Goal: Transaction & Acquisition: Purchase product/service

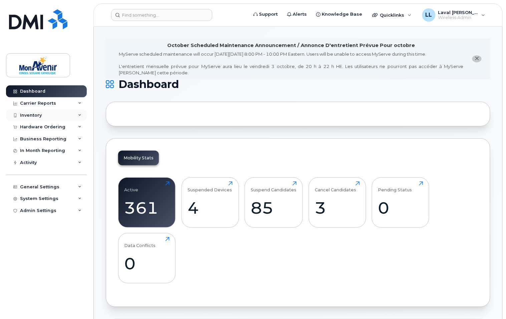
click at [41, 115] on div "Inventory" at bounding box center [31, 115] width 22 height 5
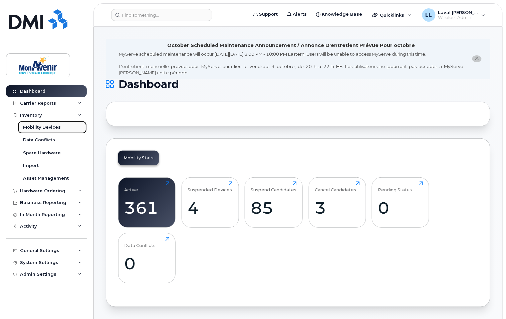
click at [35, 124] on link "Mobility Devices" at bounding box center [52, 127] width 69 height 13
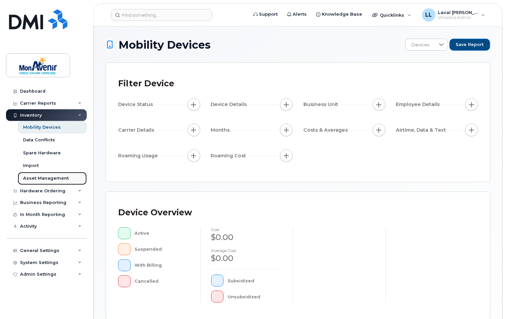
click at [39, 180] on div "Asset Management" at bounding box center [46, 179] width 46 height 6
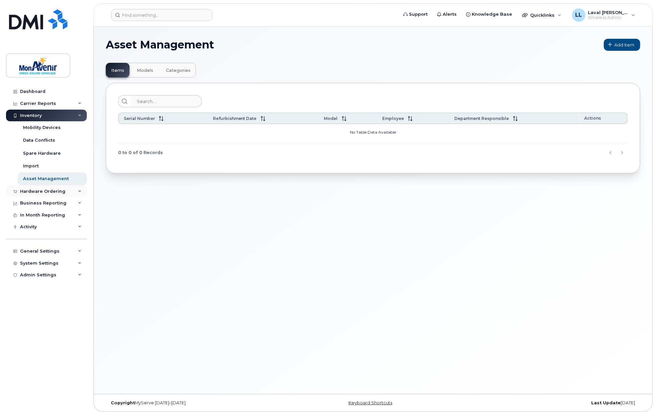
drag, startPoint x: 31, startPoint y: 189, endPoint x: 28, endPoint y: 190, distance: 3.4
click at [31, 189] on div "Hardware Ordering" at bounding box center [42, 191] width 45 height 5
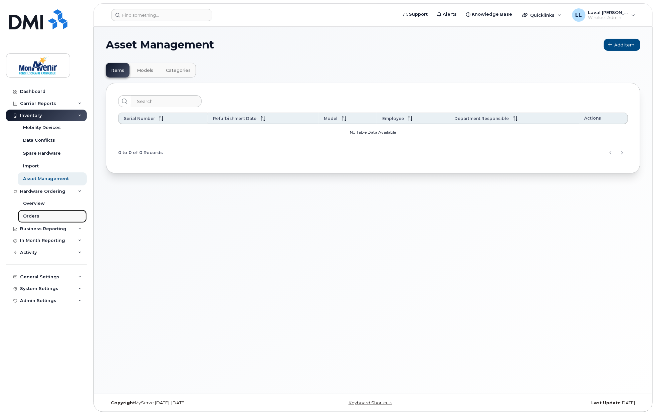
click at [31, 217] on div "Orders" at bounding box center [31, 216] width 16 height 6
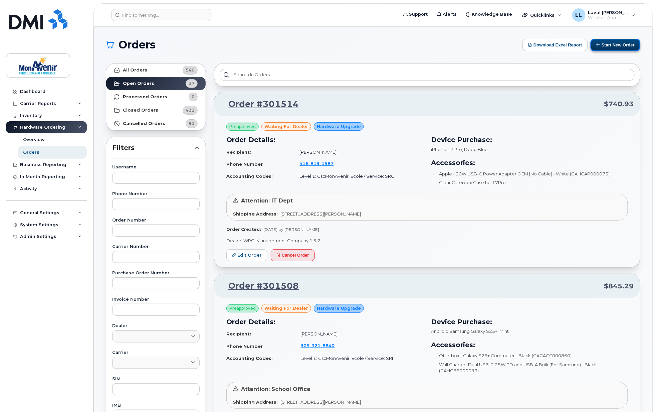
click at [506, 41] on button "Start New Order" at bounding box center [616, 45] width 50 height 12
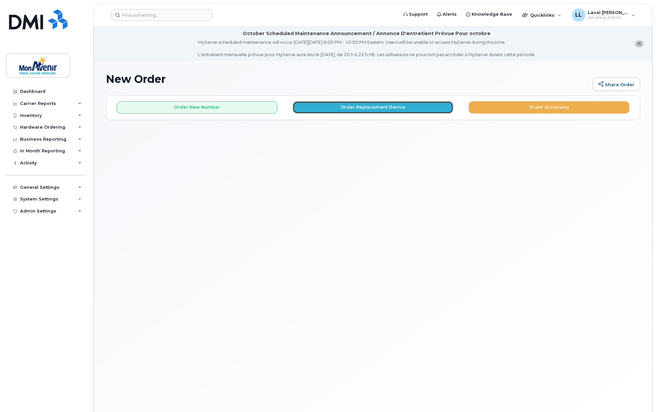
click at [367, 108] on button "Order Replacement Device" at bounding box center [373, 107] width 161 height 12
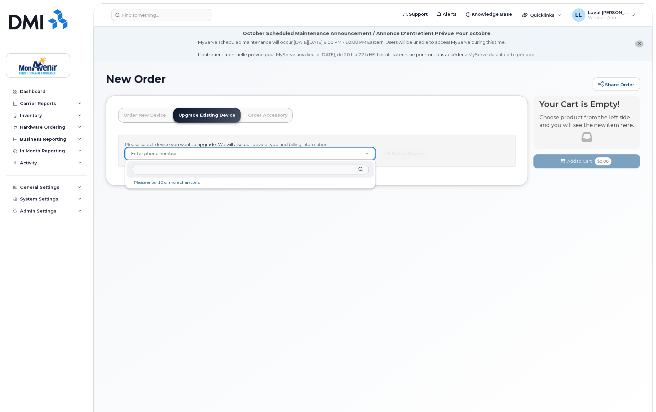
click at [304, 166] on input "text" at bounding box center [250, 170] width 237 height 10
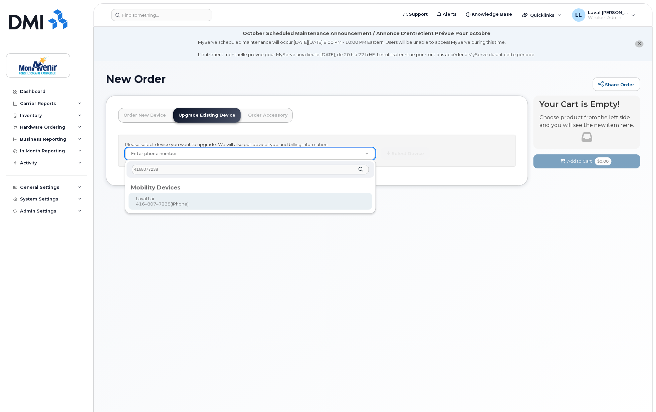
type input "4168077238"
drag, startPoint x: 253, startPoint y: 204, endPoint x: 257, endPoint y: 202, distance: 4.6
type input "319035"
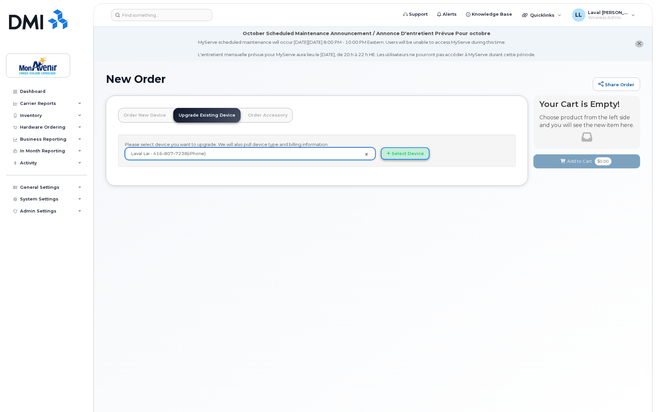
click at [412, 156] on button "Select Device" at bounding box center [405, 153] width 49 height 12
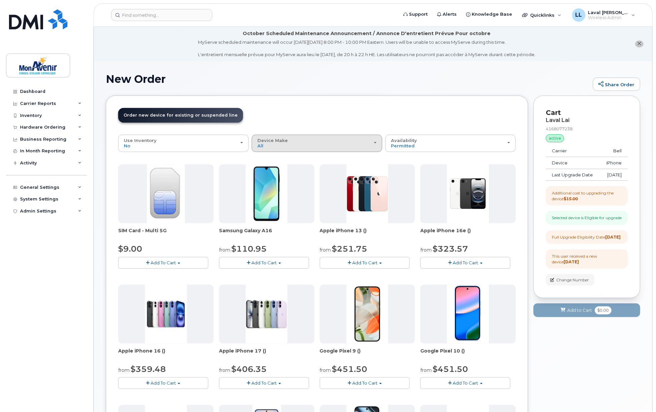
click at [292, 146] on div "Device Make All Android iPhone" at bounding box center [316, 143] width 119 height 10
click at [275, 181] on label "iPhone" at bounding box center [265, 184] width 24 height 8
click at [0, 0] on input "iPhone" at bounding box center [0, 0] width 0 height 0
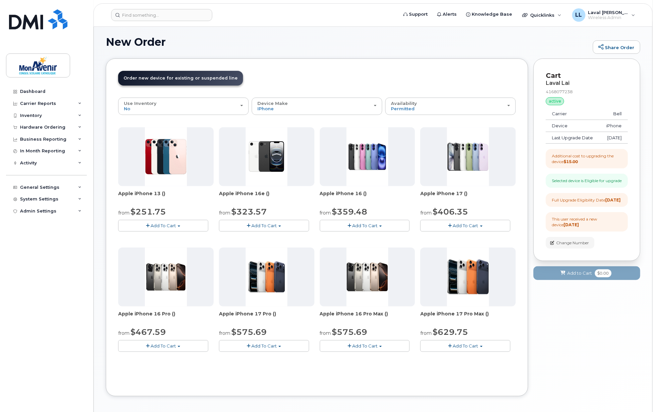
scroll to position [65, 0]
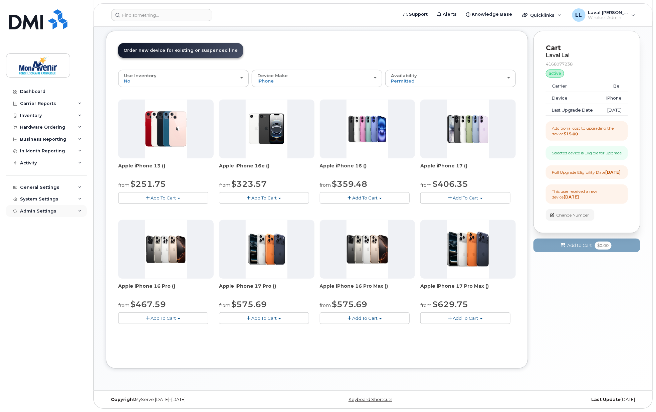
click at [38, 208] on div "Admin Settings" at bounding box center [46, 211] width 81 height 12
click at [43, 198] on div "System Settings" at bounding box center [39, 198] width 38 height 5
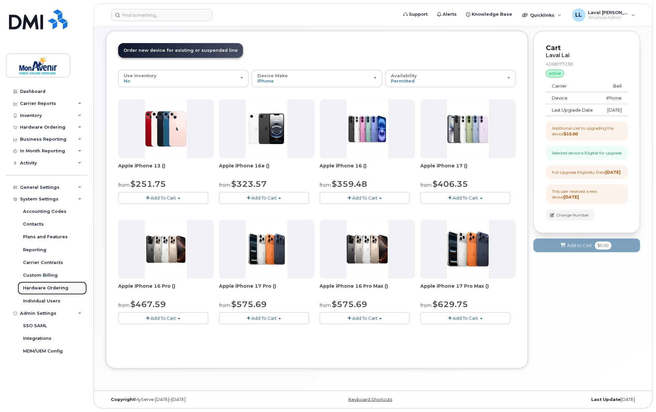
click at [40, 287] on div "Hardware Ordering" at bounding box center [45, 288] width 45 height 6
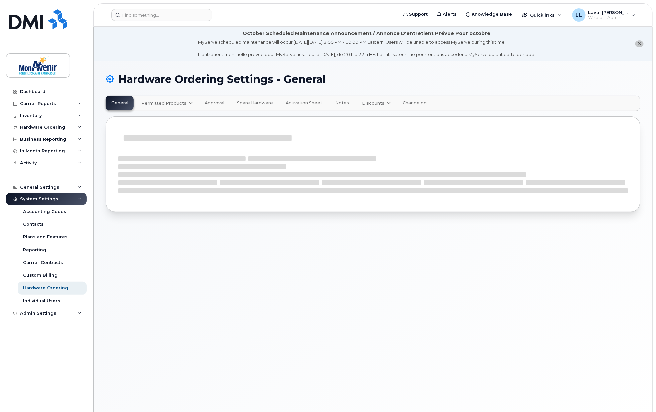
select select "admins"
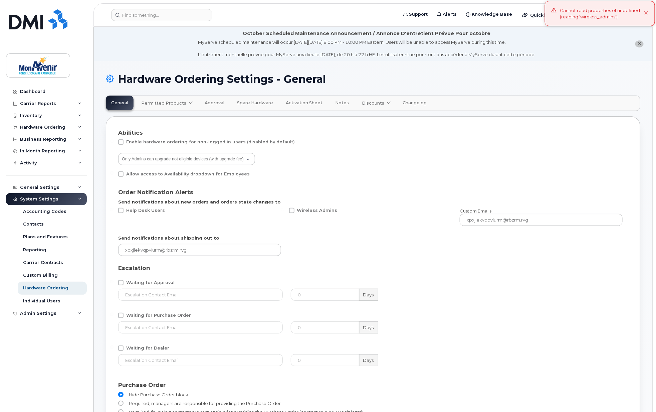
click at [179, 102] on span "Permitted Products" at bounding box center [163, 103] width 45 height 6
click at [174, 121] on span "available" at bounding box center [181, 120] width 23 height 8
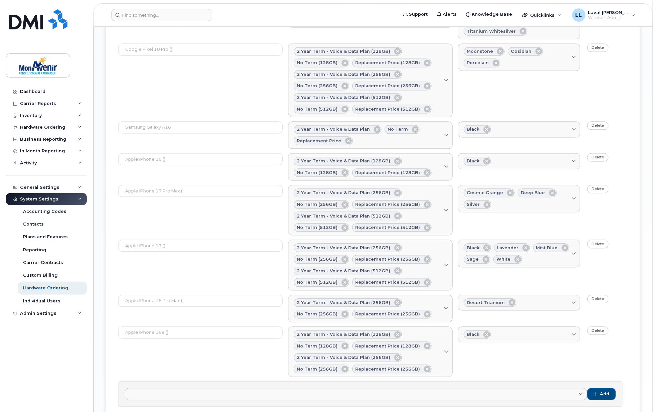
scroll to position [627, 0]
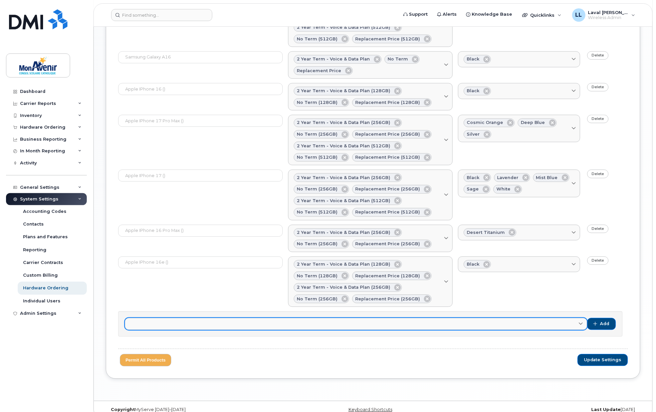
click at [214, 317] on link at bounding box center [356, 323] width 462 height 12
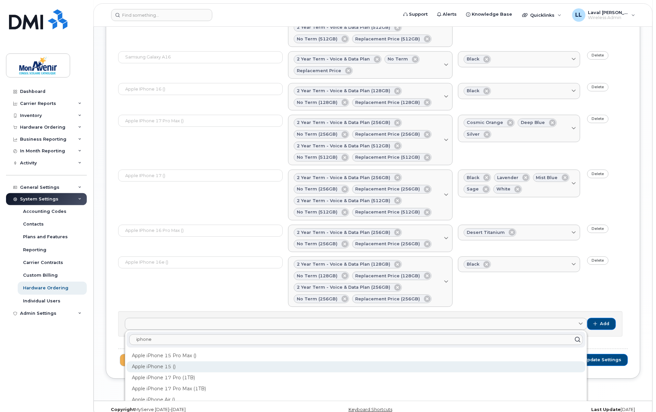
type input "iphone"
click at [201, 361] on div "Apple iPhone 15 ()" at bounding box center [356, 366] width 459 height 11
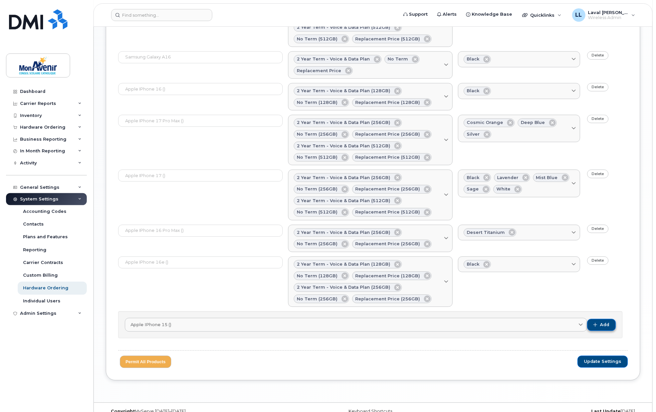
click at [600, 318] on button "Add" at bounding box center [601, 324] width 29 height 12
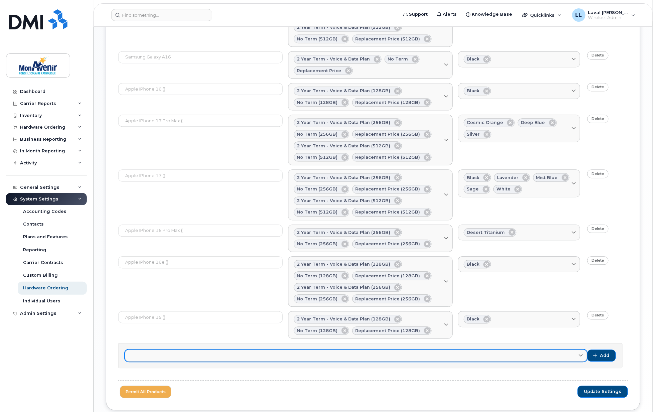
click at [377, 349] on link at bounding box center [356, 355] width 462 height 12
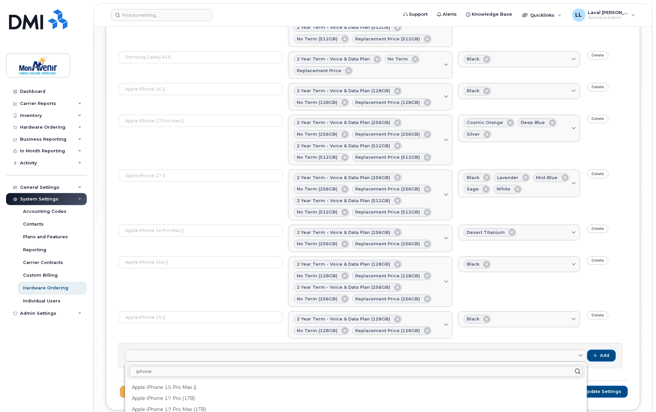
scroll to position [659, 0]
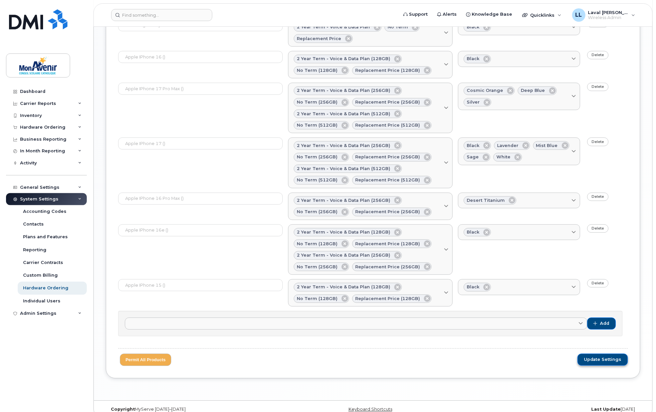
click at [609, 356] on span "Update Settings" at bounding box center [603, 359] width 38 height 6
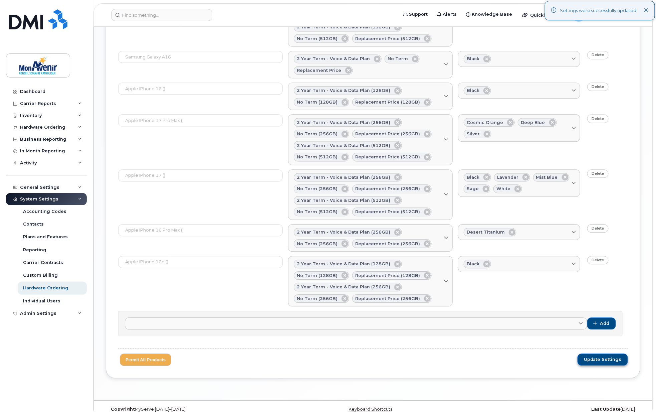
click at [608, 353] on button "Update Settings" at bounding box center [603, 359] width 50 height 12
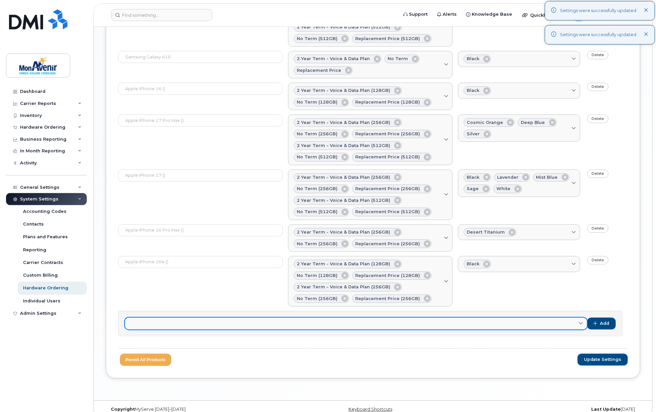
click at [206, 317] on link at bounding box center [356, 323] width 462 height 12
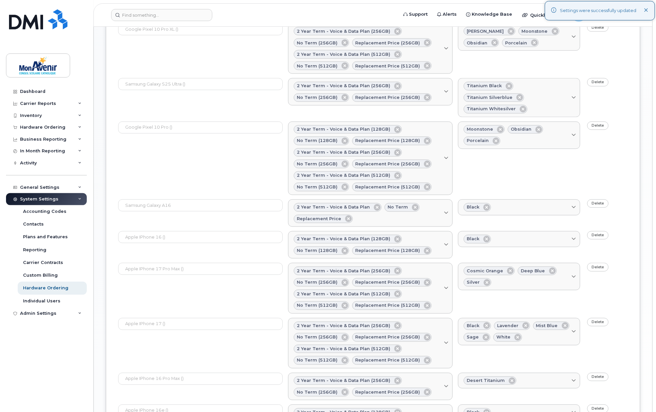
scroll to position [473, 0]
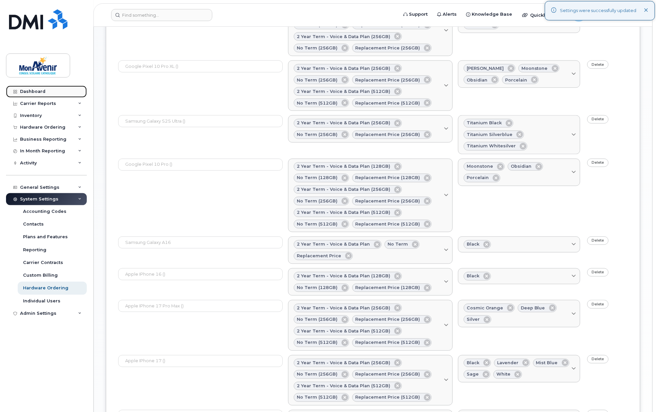
click at [37, 91] on div "Dashboard" at bounding box center [32, 91] width 25 height 5
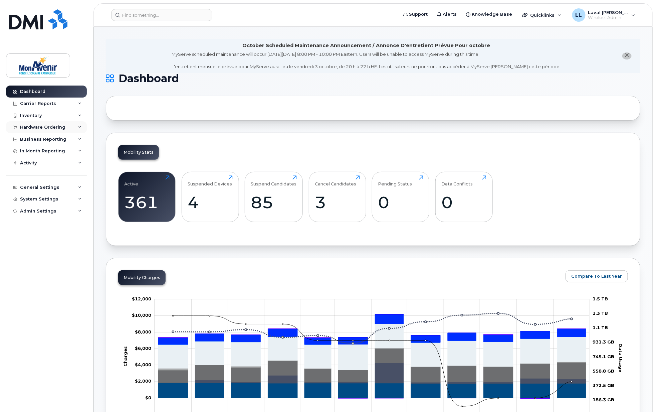
click at [39, 128] on div "Hardware Ordering" at bounding box center [42, 127] width 45 height 5
click at [34, 150] on div "Orders" at bounding box center [31, 152] width 16 height 6
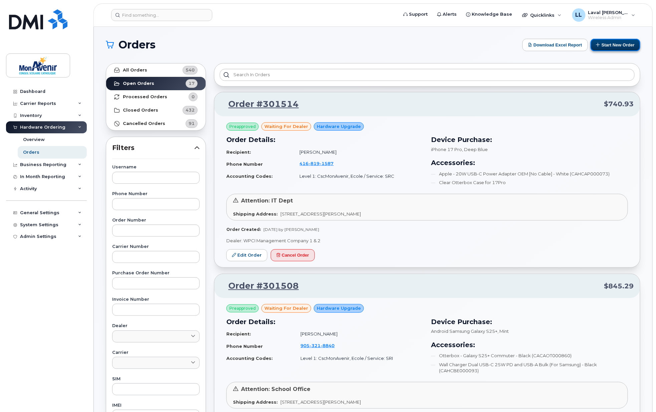
click at [616, 42] on button "Start New Order" at bounding box center [616, 45] width 50 height 12
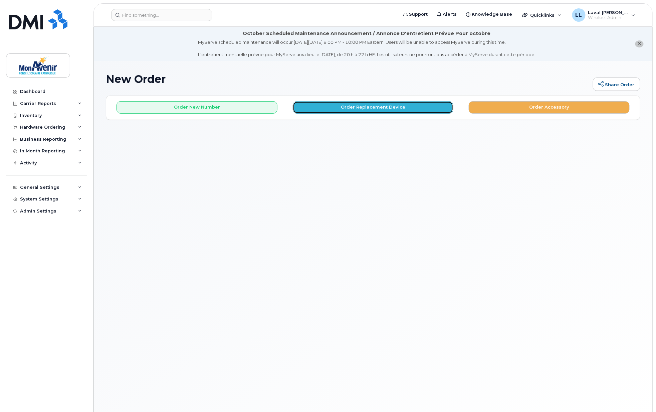
click at [358, 111] on button "Order Replacement Device" at bounding box center [373, 107] width 161 height 12
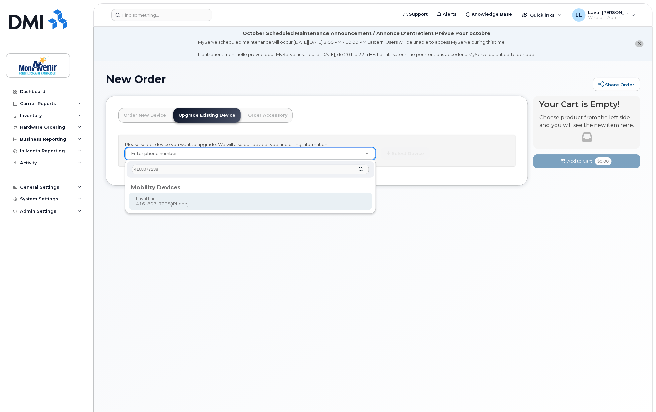
type input "4168077238"
type input "319035"
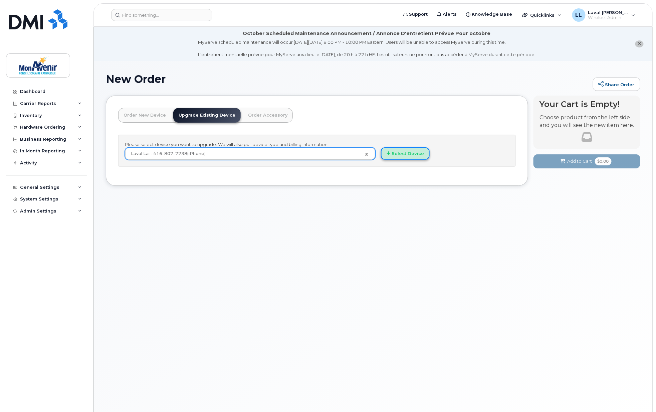
click at [400, 154] on button "Select Device" at bounding box center [405, 153] width 49 height 12
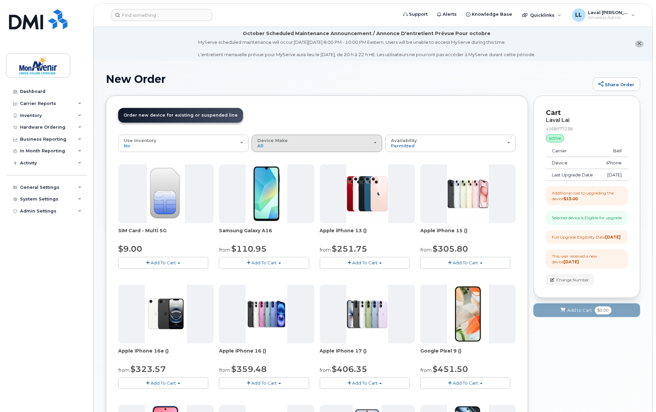
click at [276, 140] on span "Device Make" at bounding box center [272, 140] width 30 height 5
click at [276, 185] on label "iPhone" at bounding box center [265, 184] width 24 height 8
click at [0, 0] on input "iPhone" at bounding box center [0, 0] width 0 height 0
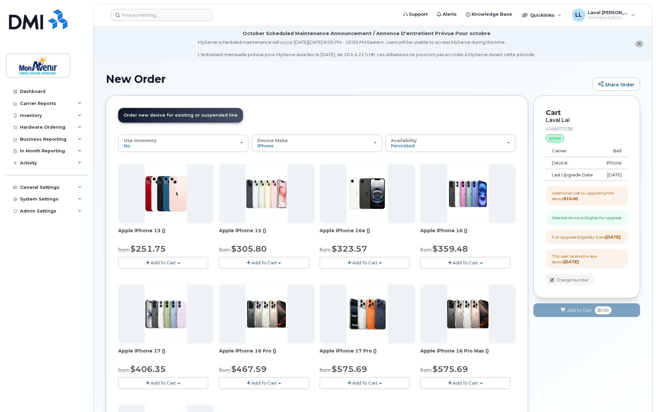
scroll to position [37, 0]
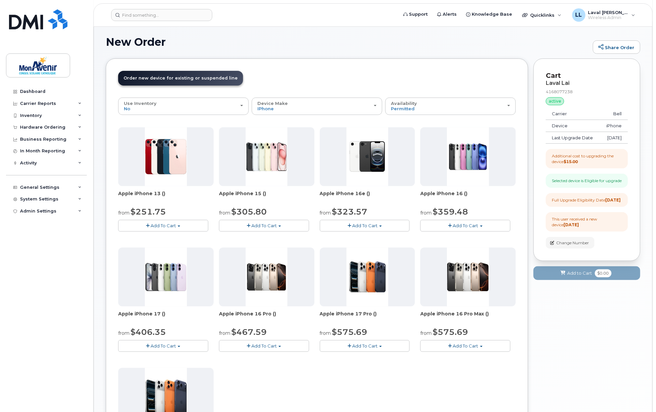
click at [289, 226] on button "Add To Cart" at bounding box center [264, 226] width 90 height 12
click at [170, 228] on span "Add To Cart" at bounding box center [163, 225] width 25 height 5
click at [305, 206] on div "from $305.80" at bounding box center [266, 211] width 95 height 11
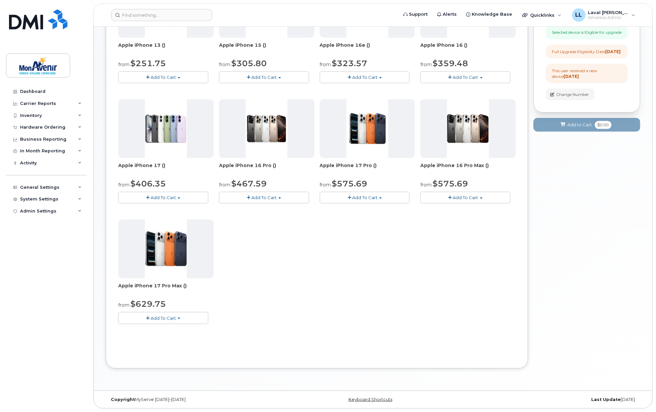
scroll to position [74, 0]
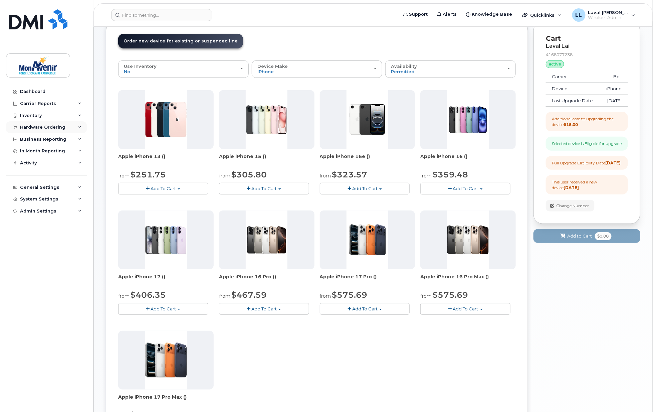
click at [40, 126] on div "Hardware Ordering" at bounding box center [42, 127] width 45 height 5
click at [35, 152] on div "Orders" at bounding box center [31, 152] width 16 height 6
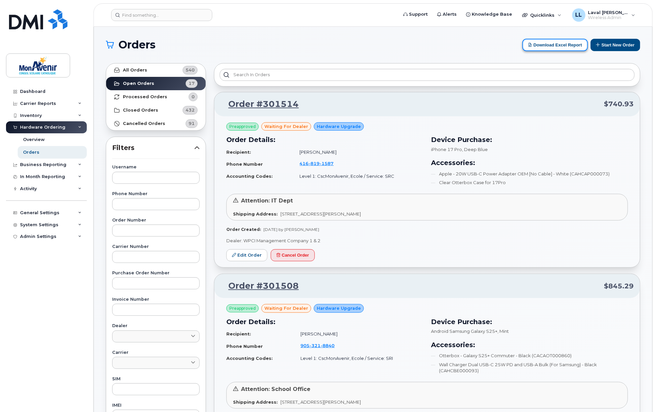
click at [554, 49] on button "Download Excel Report" at bounding box center [554, 45] width 65 height 12
click at [389, 162] on td "416 819 1587" at bounding box center [359, 164] width 130 height 13
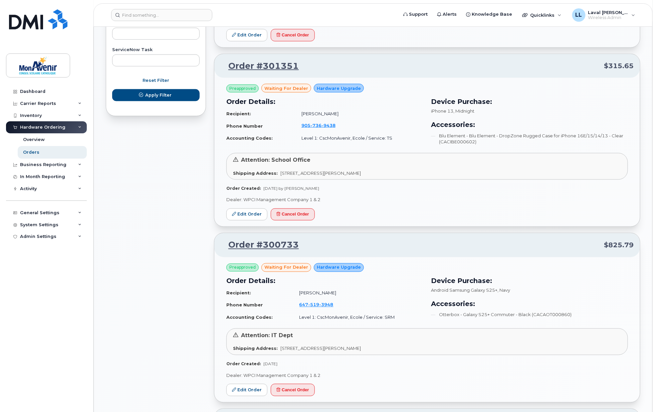
scroll to position [445, 0]
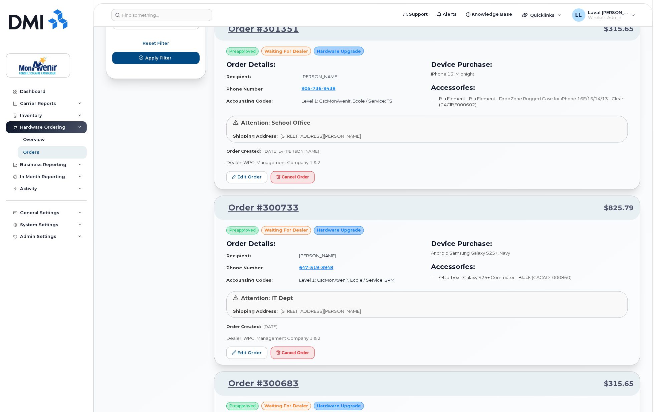
click at [396, 276] on td "Level 1: CscMonAvenir, Ecole / Service: SRM" at bounding box center [358, 280] width 130 height 12
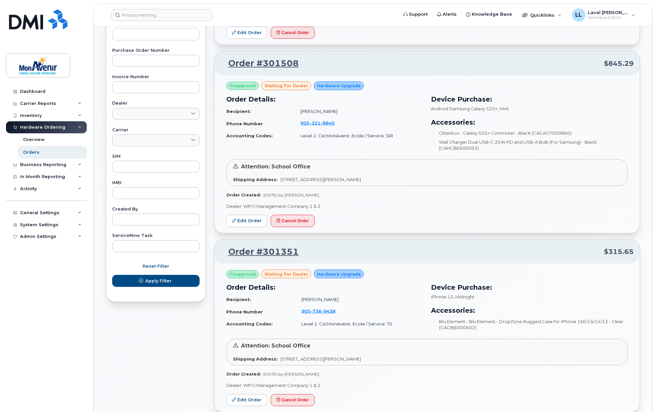
scroll to position [185, 0]
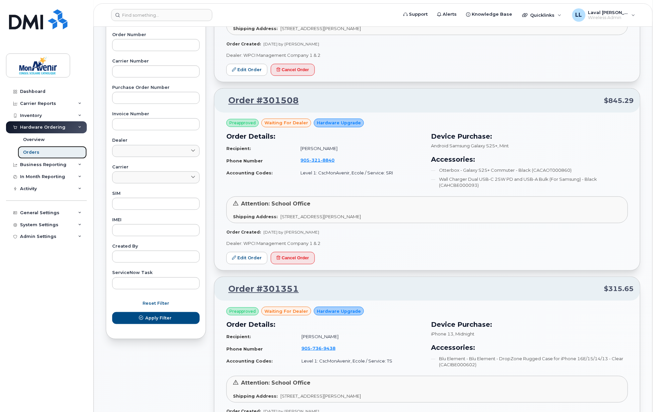
click at [41, 150] on link "Orders" at bounding box center [52, 152] width 69 height 13
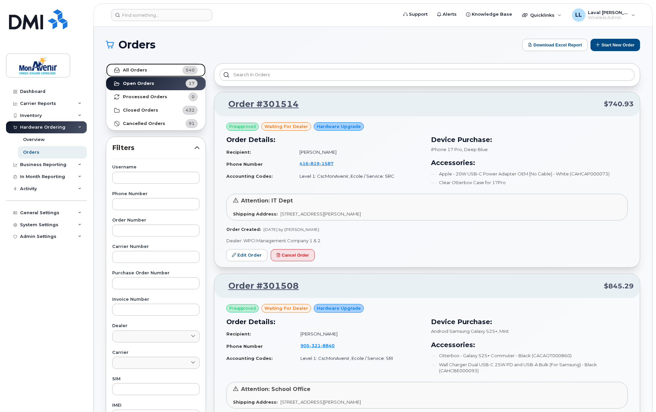
click at [137, 72] on strong "All Orders" at bounding box center [135, 69] width 24 height 5
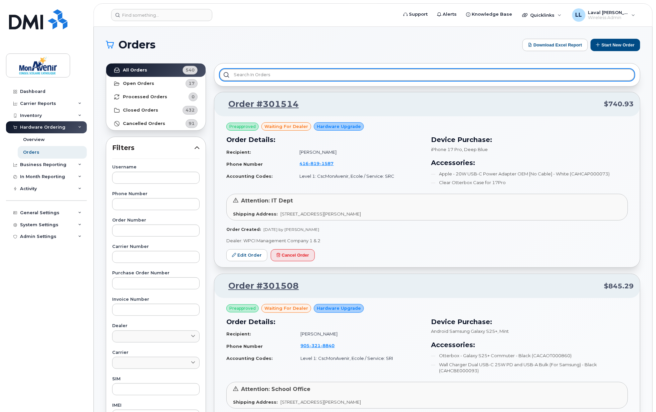
click at [261, 71] on input "text" at bounding box center [427, 75] width 415 height 12
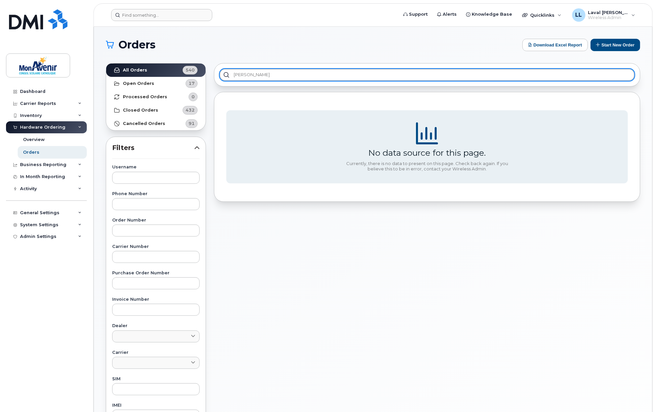
type input "liam"
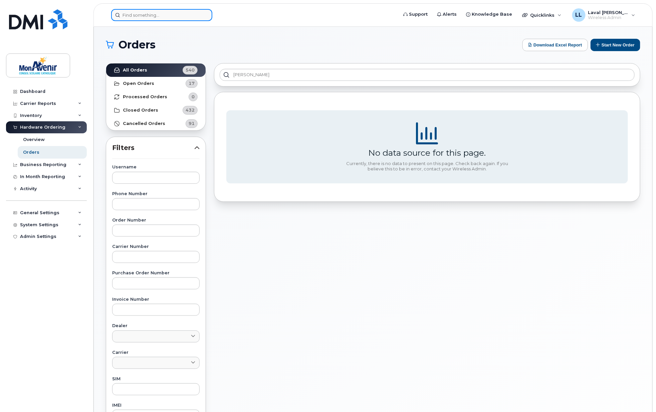
click at [178, 16] on input at bounding box center [161, 15] width 101 height 12
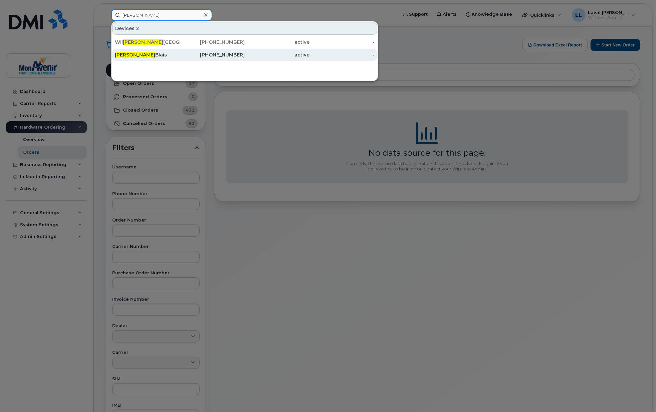
type input "liam"
click at [138, 52] on div "Liam Blais" at bounding box center [147, 54] width 65 height 7
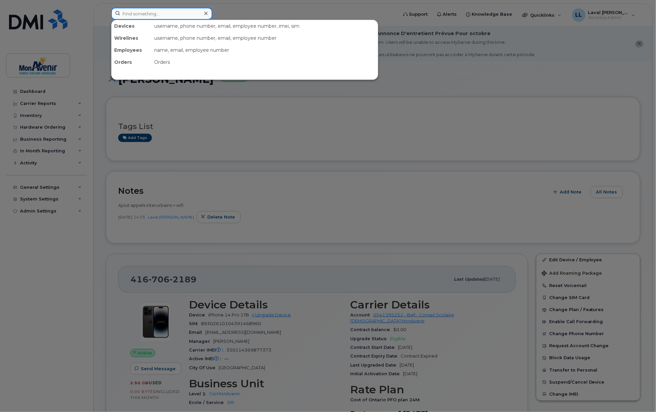
click at [137, 17] on input at bounding box center [161, 14] width 101 height 12
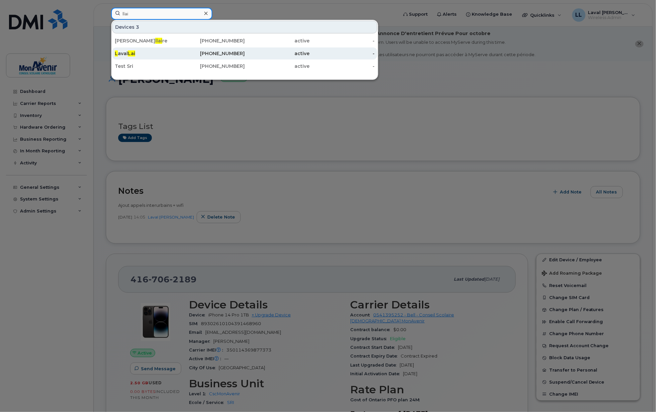
type input "llai"
click at [123, 54] on div "L aval [PERSON_NAME]" at bounding box center [147, 53] width 65 height 7
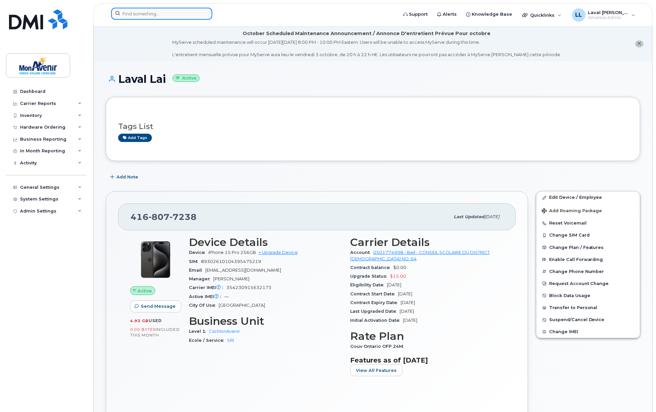
click at [195, 14] on input at bounding box center [161, 14] width 101 height 12
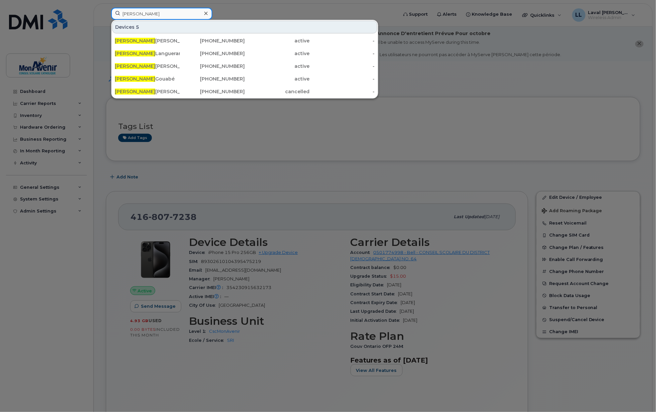
type input "patrick"
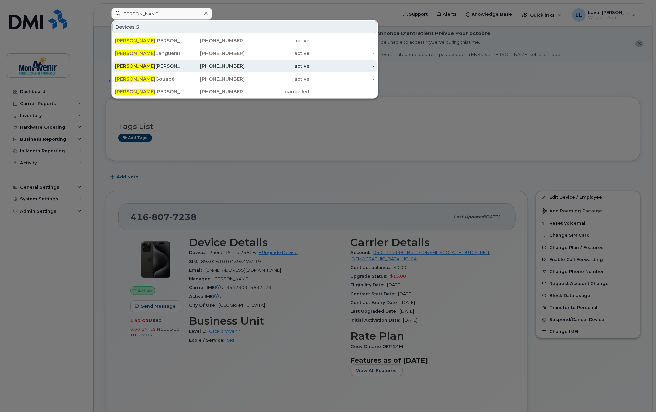
click at [133, 67] on div "Patrick Liu" at bounding box center [147, 66] width 65 height 7
